Goal: Communication & Community: Participate in discussion

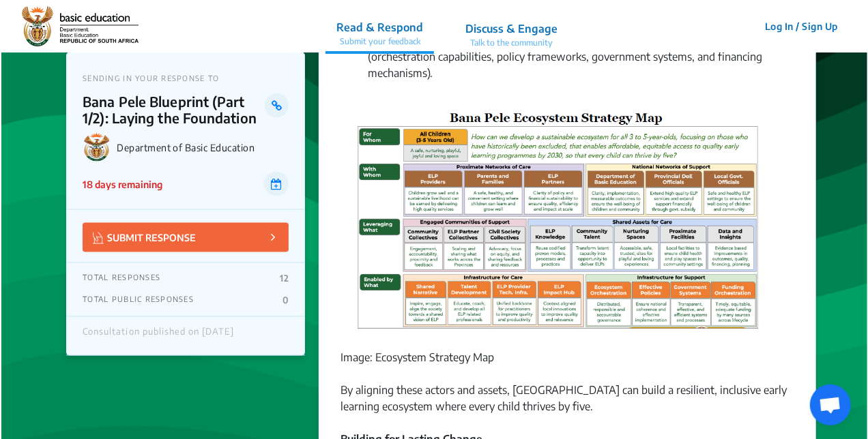
scroll to position [819, 0]
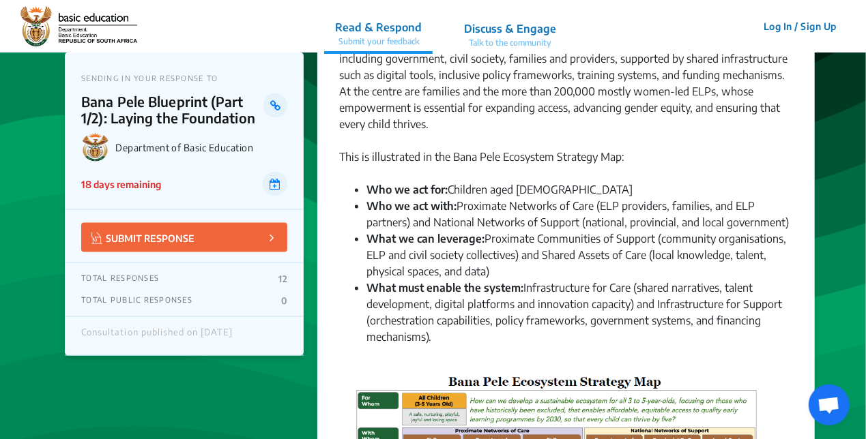
click at [512, 34] on p "Discuss & Engage" at bounding box center [510, 28] width 92 height 16
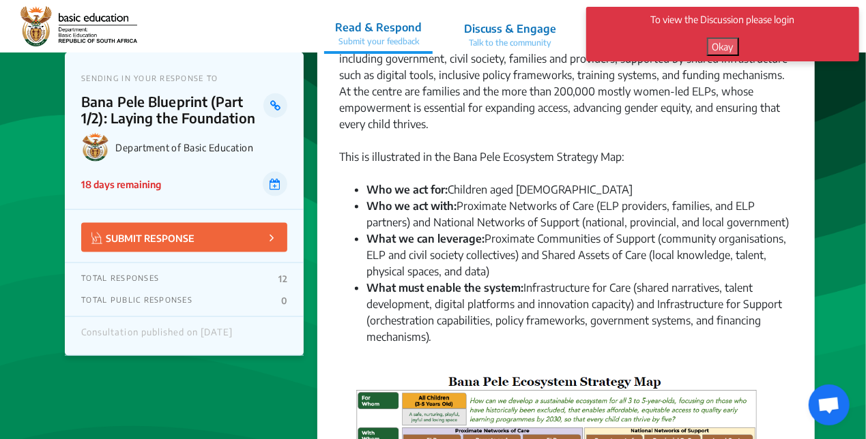
click at [721, 44] on button "Okay" at bounding box center [723, 47] width 32 height 18
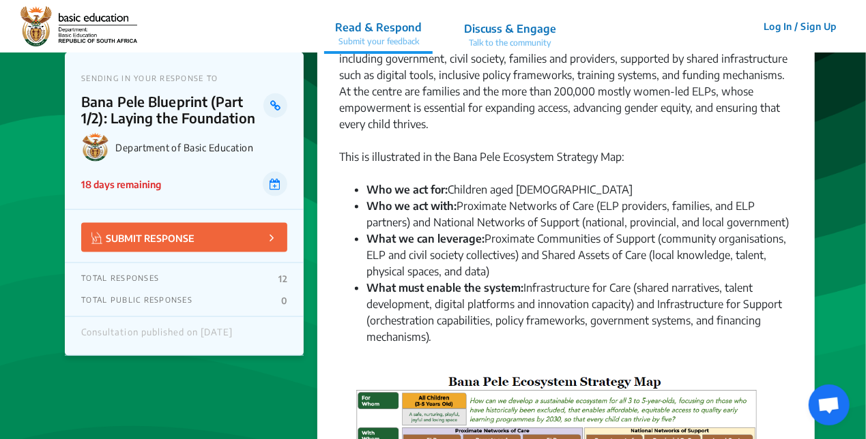
click at [771, 25] on button "Log In / Sign Up" at bounding box center [800, 26] width 91 height 21
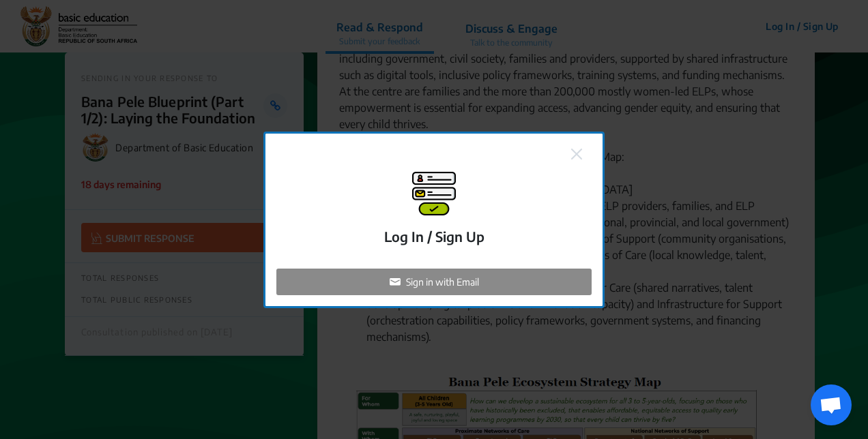
click at [485, 282] on div "Sign in with Email" at bounding box center [433, 282] width 315 height 27
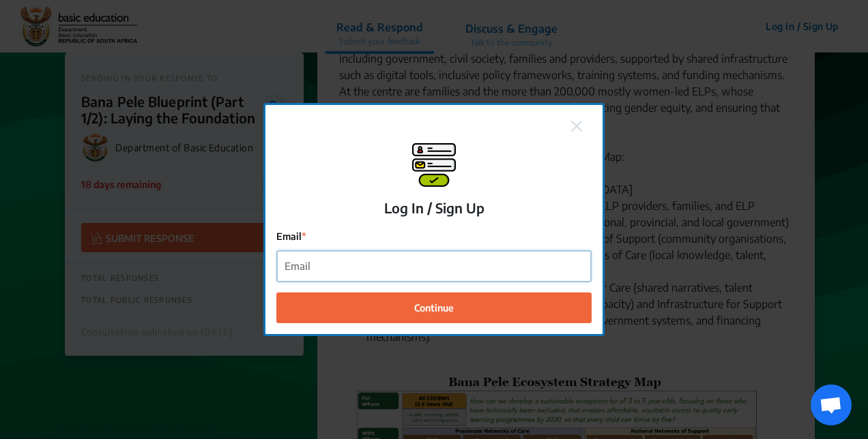
click at [408, 269] on input "Email" at bounding box center [434, 266] width 314 height 31
type input "esenona@unicef.org"
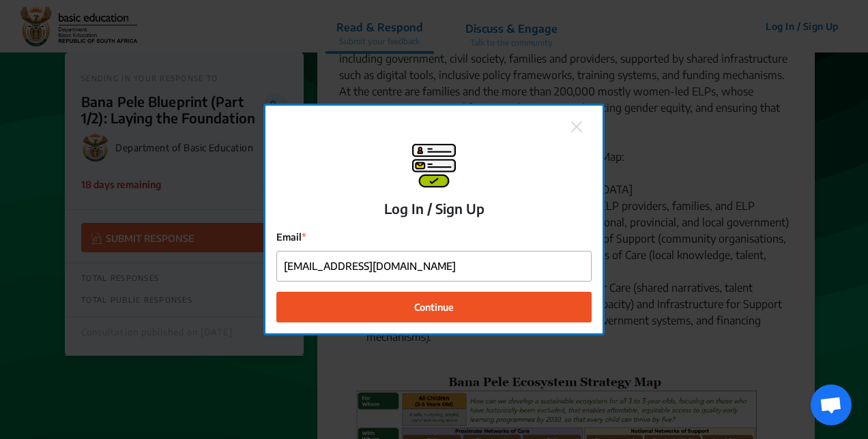
click at [387, 305] on button "Continue" at bounding box center [433, 307] width 315 height 31
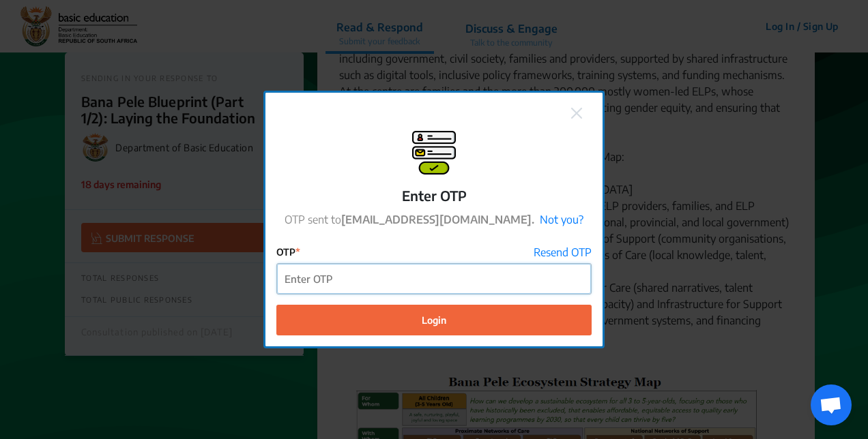
click at [330, 287] on input "OTP" at bounding box center [434, 279] width 314 height 31
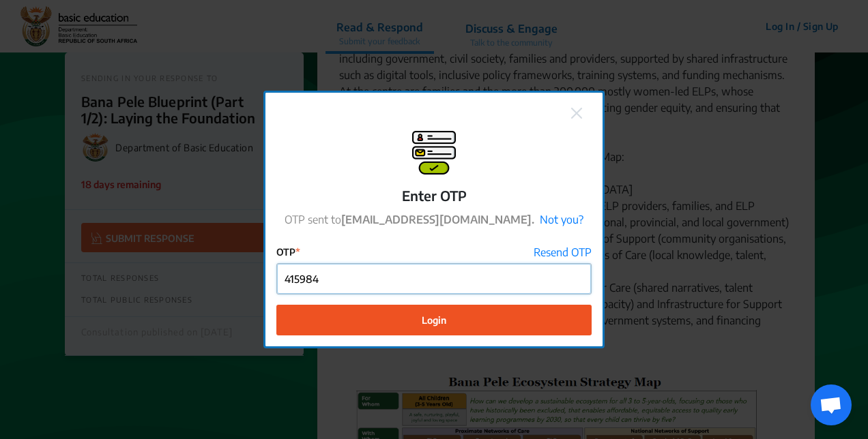
type input "415984"
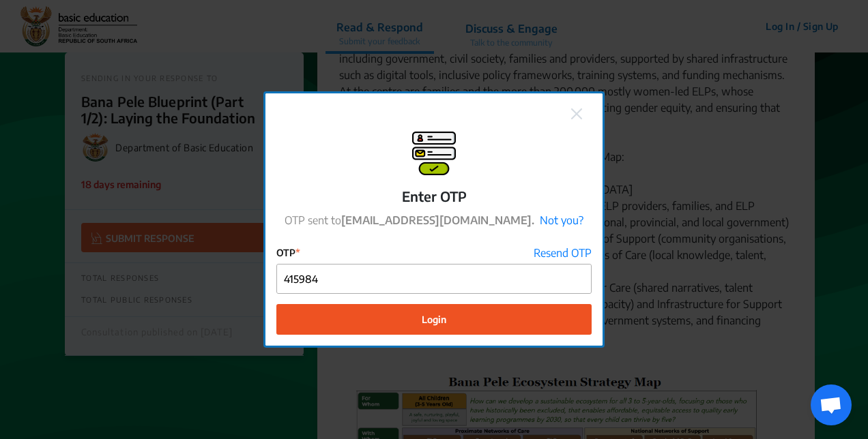
click at [403, 324] on button "Login" at bounding box center [433, 319] width 315 height 31
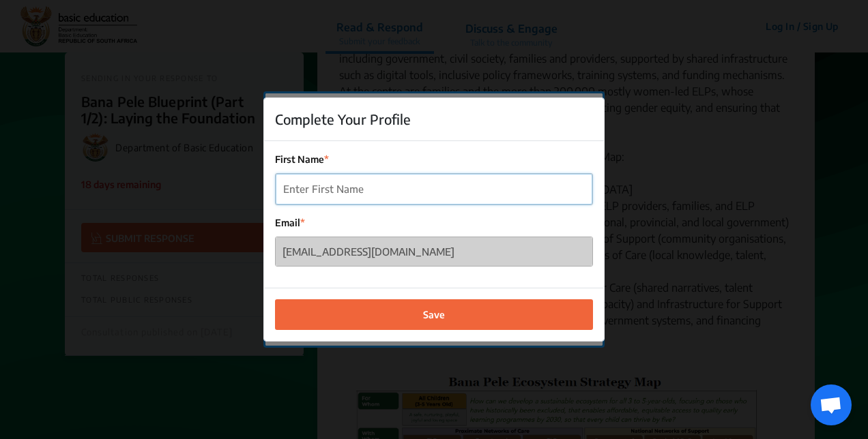
click at [346, 189] on input "First Name" at bounding box center [434, 189] width 317 height 31
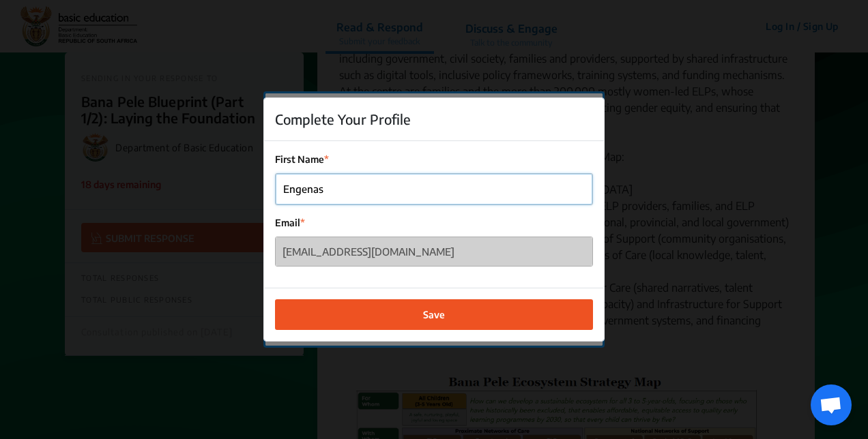
type input "Engenas"
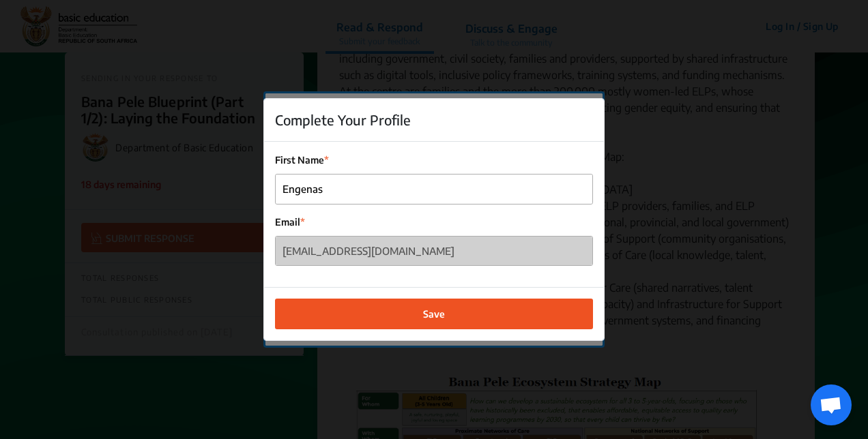
click at [420, 312] on button "Save" at bounding box center [434, 314] width 318 height 31
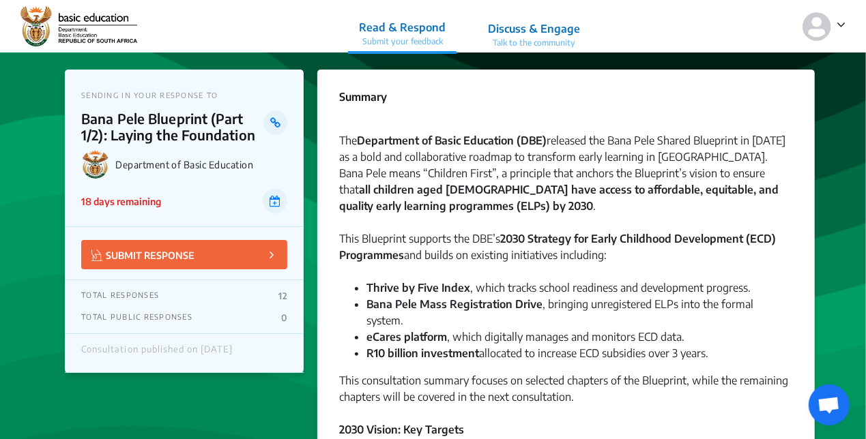
scroll to position [136, 0]
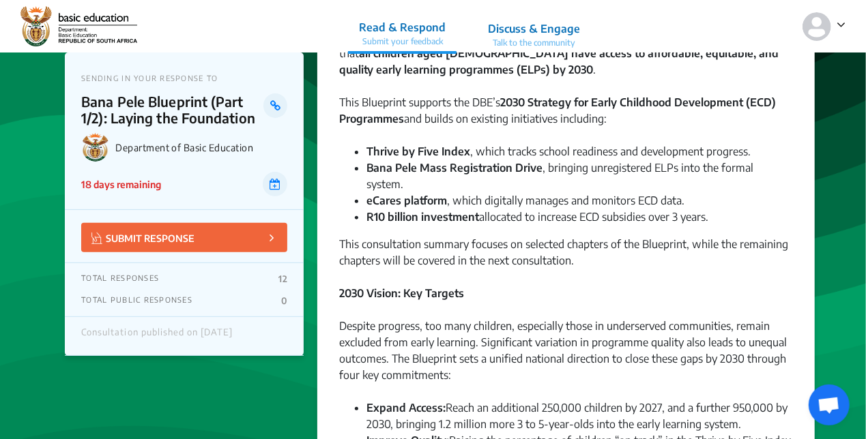
click at [555, 33] on p "Discuss & Engage" at bounding box center [534, 28] width 92 height 16
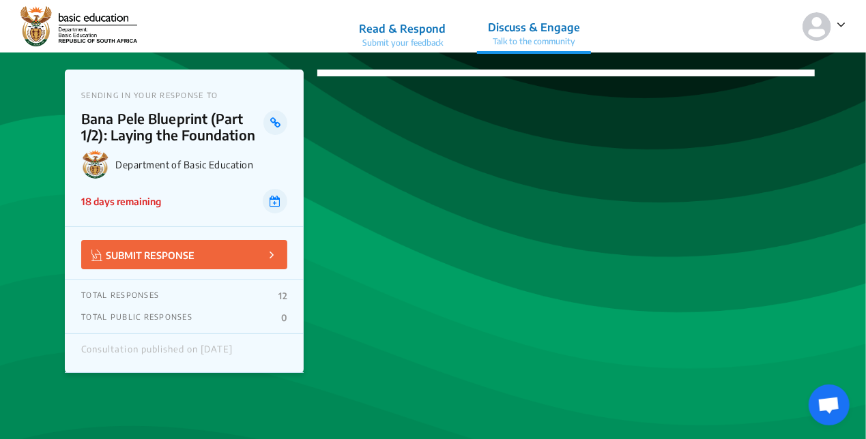
click at [415, 35] on p "Read & Respond" at bounding box center [402, 28] width 87 height 16
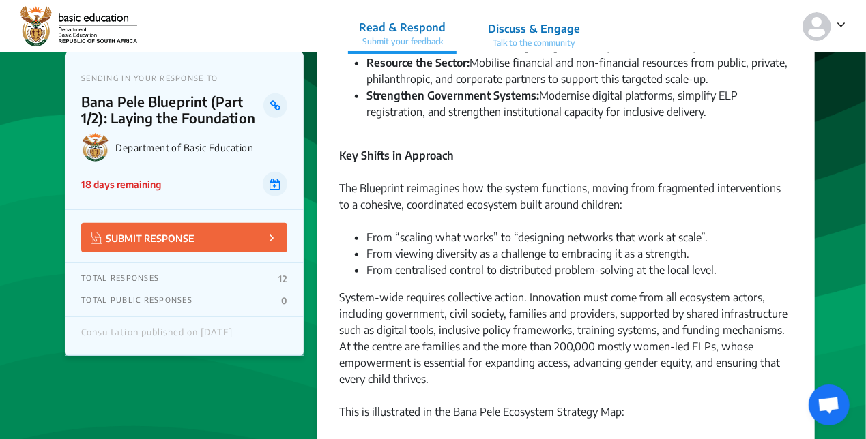
scroll to position [546, 0]
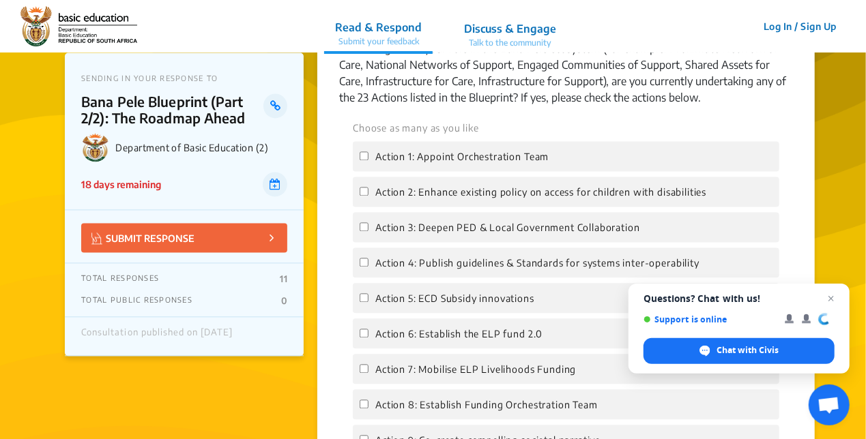
scroll to position [1228, 0]
